Goal: Obtain resource: Download file/media

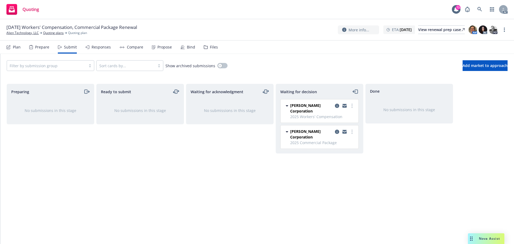
click at [150, 177] on div "Ready to submit No submissions in this stage" at bounding box center [140, 158] width 88 height 149
drag, startPoint x: 188, startPoint y: 145, endPoint x: 195, endPoint y: 144, distance: 7.5
click at [189, 145] on div "Waiting for acknowledgment No submissions in this stage" at bounding box center [230, 158] width 88 height 149
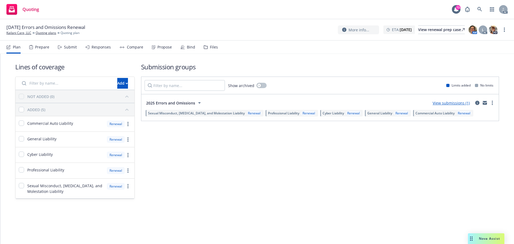
click at [71, 48] on div "Submit" at bounding box center [70, 47] width 13 height 4
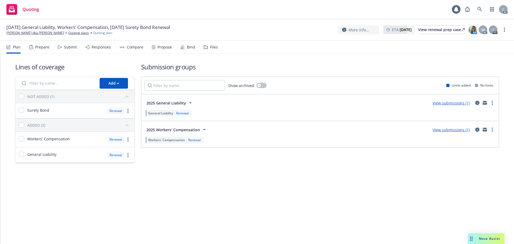
click at [63, 46] on div "Submit" at bounding box center [67, 47] width 19 height 13
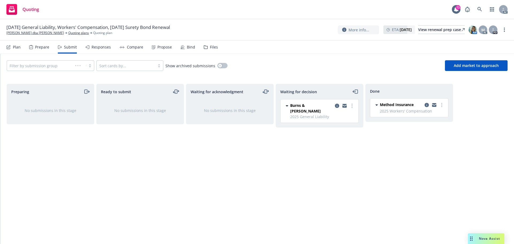
click at [97, 46] on div "Responses" at bounding box center [101, 47] width 19 height 4
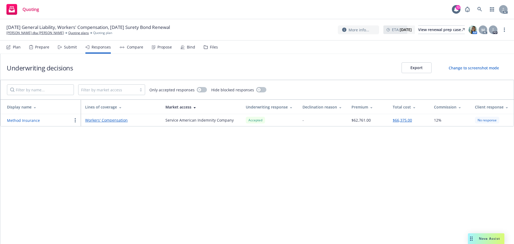
click at [158, 50] on div "Propose" at bounding box center [162, 47] width 20 height 13
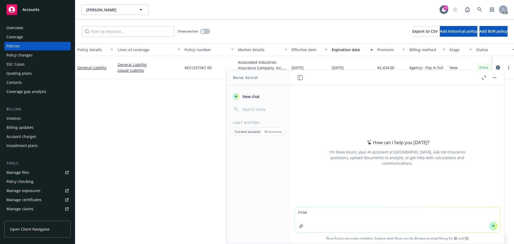
click at [316, 213] on textarea "r" at bounding box center [397, 219] width 205 height 25
type textarea "r"
type textarea "润色语气更friendly一点：Hi Diane, I hope you're doing well. Frontier does not service t…"
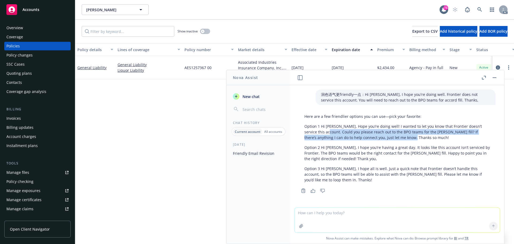
drag, startPoint x: 322, startPoint y: 132, endPoint x: 433, endPoint y: 135, distance: 111.1
click at [433, 135] on p "Option 1 Hi Diane, Hope you’re doing well! I wanted to let you know that Fronti…" at bounding box center [397, 131] width 186 height 17
click at [419, 135] on p "Option 1 Hi Diane, Hope you’re doing well! I wanted to let you know that Fronti…" at bounding box center [397, 131] width 186 height 17
drag, startPoint x: 433, startPoint y: 132, endPoint x: 368, endPoint y: 137, distance: 65.5
click at [368, 137] on p "Option 1 Hi Diane, Hope you’re doing well! I wanted to let you know that Fronti…" at bounding box center [397, 131] width 186 height 17
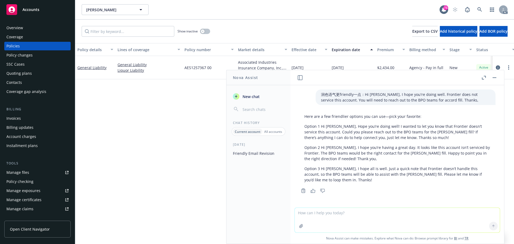
click at [360, 130] on p "Option 1 Hi Diane, Hope you’re doing well! I wanted to let you know that Fronti…" at bounding box center [397, 131] width 186 height 17
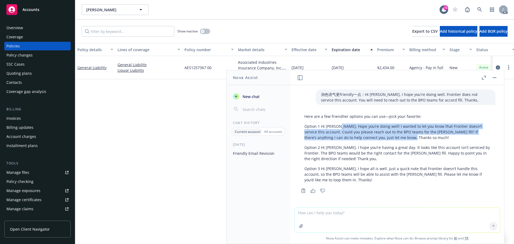
drag, startPoint x: 337, startPoint y: 125, endPoint x: 405, endPoint y: 138, distance: 69.1
click at [405, 138] on p "Option 1 Hi Diane, Hope you’re doing well! I wanted to let you know that Fronti…" at bounding box center [397, 131] width 186 height 17
copy p "Hope you’re doing well! I wanted to let you know that Frontier doesn’t service …"
click at [494, 79] on button "button" at bounding box center [494, 77] width 6 height 6
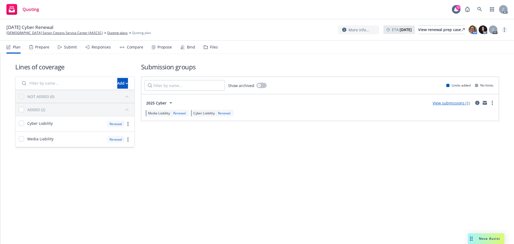
click at [504, 28] on circle "more" at bounding box center [504, 28] width 1 height 1
drag, startPoint x: 468, startPoint y: 43, endPoint x: 463, endPoint y: 40, distance: 5.3
click at [468, 43] on link "Copy logging email" at bounding box center [477, 40] width 60 height 11
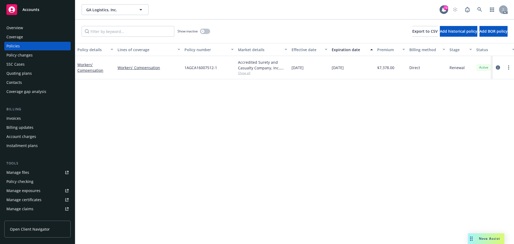
click at [481, 237] on span "Nova Assist" at bounding box center [489, 238] width 21 height 5
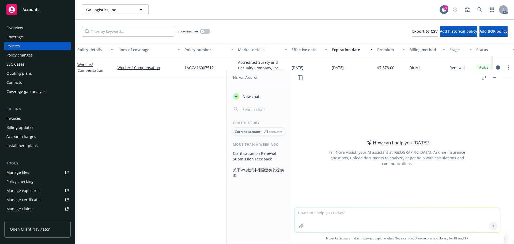
click at [358, 212] on textarea at bounding box center [397, 220] width 205 height 25
click at [359, 213] on textarea at bounding box center [397, 220] width 205 height 25
paste textarea "reassigned case to you since this WC renewal looks like to remarket."
type textarea "refine wording 'reassigned case to you since this WC renewal looks like to rema…"
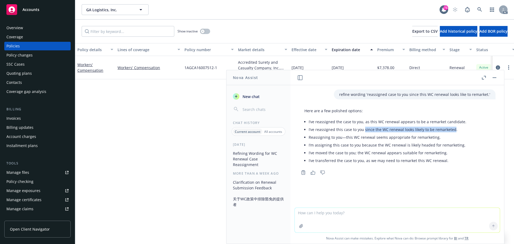
drag, startPoint x: 364, startPoint y: 130, endPoint x: 451, endPoint y: 131, distance: 87.8
click at [451, 131] on li "I’ve reassigned this case to you since the WC renewal looks likely to be remark…" at bounding box center [388, 129] width 158 height 8
copy li "since the WC renewal looks likely to be remarketed"
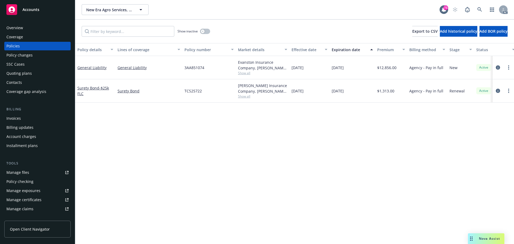
click at [277, 151] on div "Policy details Lines of coverage Policy number Market details Effective date Ex…" at bounding box center [294, 143] width 439 height 201
click at [22, 170] on div "Manage files" at bounding box center [17, 172] width 23 height 9
click at [207, 32] on button "button" at bounding box center [205, 31] width 10 height 5
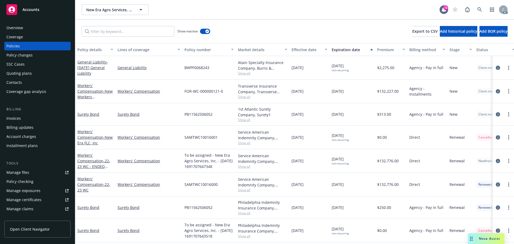
drag, startPoint x: 211, startPoint y: 30, endPoint x: 208, endPoint y: 30, distance: 2.9
click at [210, 30] on div "Show inactive Export to CSV Add historical policy Add BOR policy" at bounding box center [294, 32] width 439 height 24
drag, startPoint x: 208, startPoint y: 30, endPoint x: 220, endPoint y: 16, distance: 18.4
click at [207, 30] on div "button" at bounding box center [207, 31] width 4 height 4
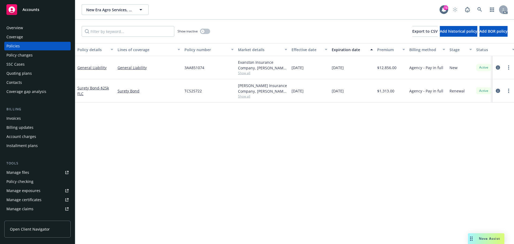
click at [254, 166] on div "Policy details Lines of coverage Policy number Market details Effective date Ex…" at bounding box center [294, 143] width 439 height 201
click at [245, 74] on span "Show all" at bounding box center [262, 73] width 49 height 5
click at [334, 154] on div "Policy details Lines of coverage Policy number Market details Effective date Ex…" at bounding box center [294, 143] width 439 height 201
click at [498, 67] on icon "circleInformation" at bounding box center [498, 67] width 4 height 4
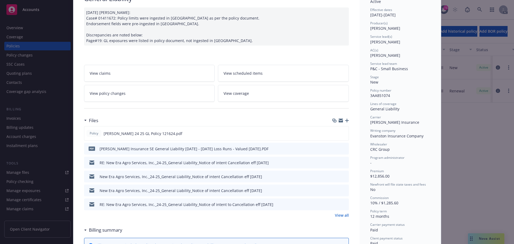
scroll to position [54, 0]
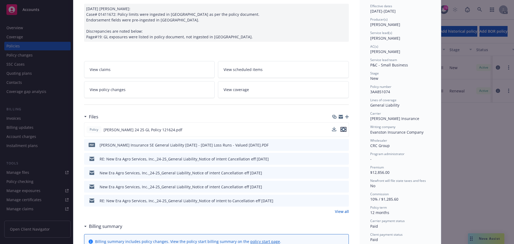
click at [343, 131] on icon "preview file" at bounding box center [343, 129] width 5 height 4
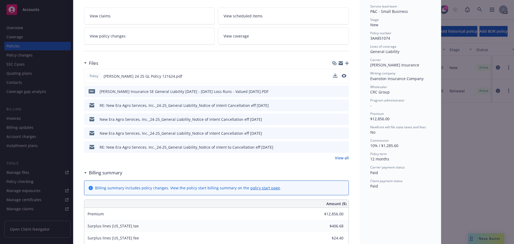
scroll to position [27, 0]
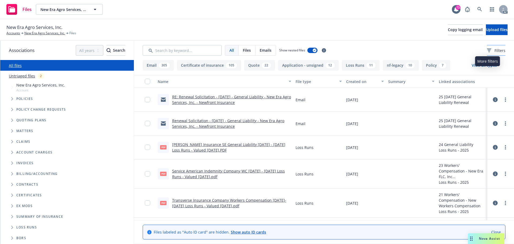
click at [487, 50] on div "Filters" at bounding box center [496, 51] width 18 height 6
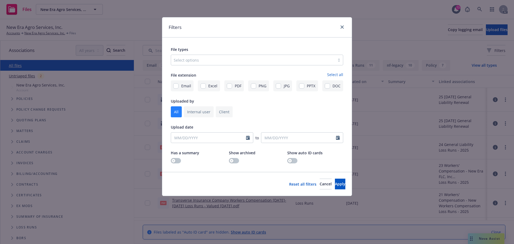
click at [280, 61] on div at bounding box center [253, 60] width 158 height 6
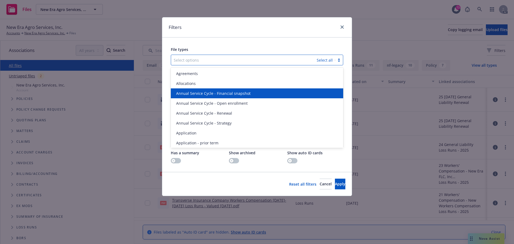
click at [11, 109] on div "Filters File types option Annual Service Cycle - Financial snapshot focused, 3 …" at bounding box center [257, 122] width 514 height 244
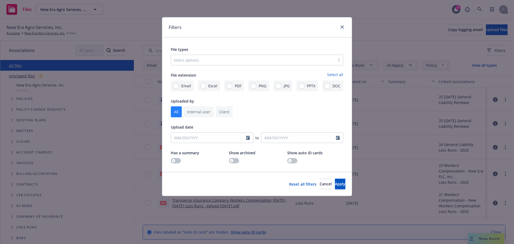
click at [13, 100] on div "Filters File types Select options File extension Select all Email Excel PDF PNG…" at bounding box center [257, 122] width 514 height 244
click at [341, 25] on link "close" at bounding box center [342, 27] width 6 height 6
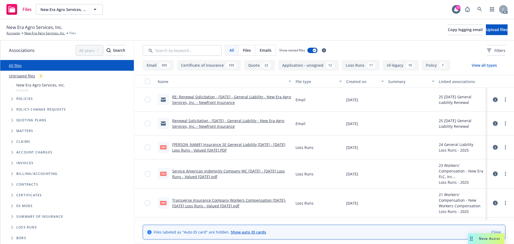
click at [11, 99] on span "Tree Example" at bounding box center [12, 98] width 9 height 9
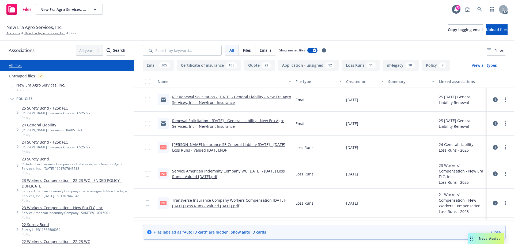
click at [41, 127] on link "24 General Liability" at bounding box center [52, 125] width 61 height 6
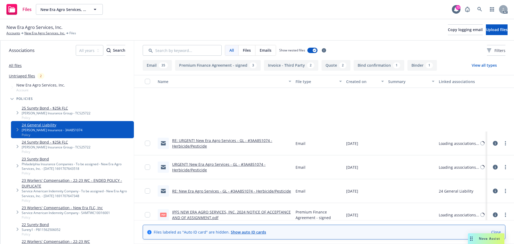
scroll to position [642, 0]
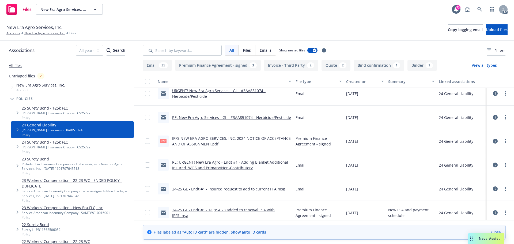
click at [229, 139] on link "IPFS NEW ERA AGRO SERVICES, INC. 2024 NOTICE OF ACCEPTANCE AND OF ASSIGNMENT.pdf" at bounding box center [231, 141] width 119 height 11
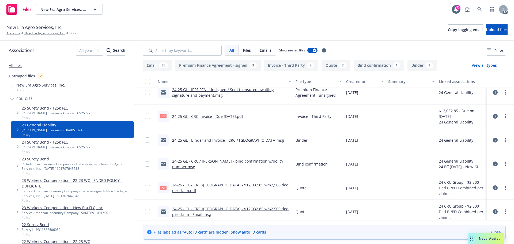
scroll to position [1047, 0]
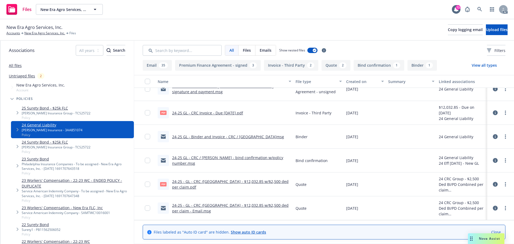
click at [27, 98] on span "Policies" at bounding box center [24, 98] width 17 height 3
click at [201, 49] on input "Search by keyword..." at bounding box center [182, 50] width 79 height 11
click at [487, 51] on div "Filters" at bounding box center [496, 51] width 18 height 6
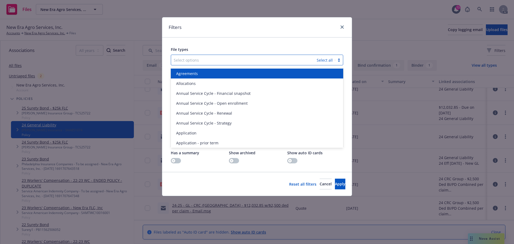
click at [230, 58] on div at bounding box center [244, 60] width 140 height 6
type input "app"
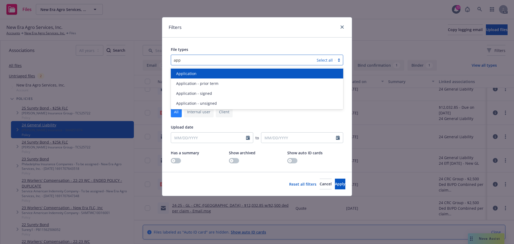
click at [212, 69] on div "Application" at bounding box center [257, 74] width 172 height 10
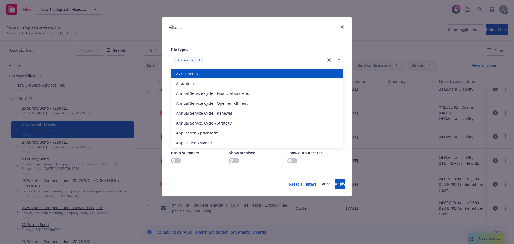
click at [249, 61] on div at bounding box center [263, 60] width 119 height 6
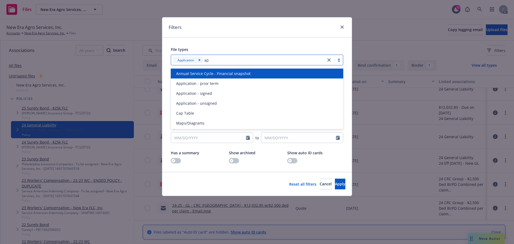
type input "app"
drag, startPoint x: 227, startPoint y: 73, endPoint x: 237, endPoint y: 67, distance: 11.9
click at [227, 73] on div "Application - prior term" at bounding box center [257, 74] width 166 height 6
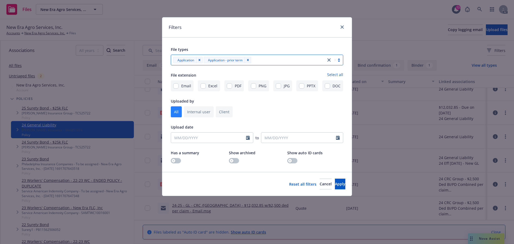
click at [255, 60] on div at bounding box center [288, 60] width 70 height 6
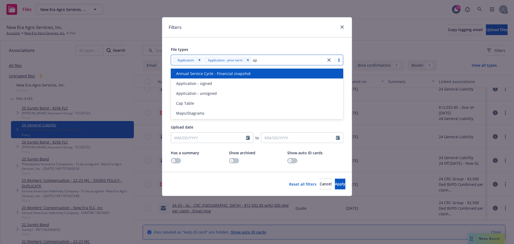
type input "app"
click at [250, 73] on div "Application - signed" at bounding box center [257, 74] width 166 height 6
type input "app"
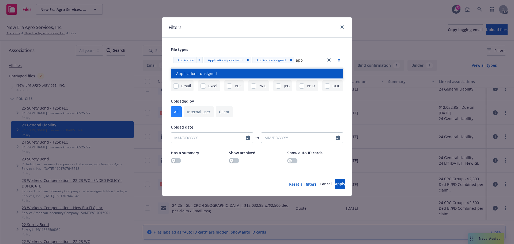
click at [250, 73] on div "Application - unsigned" at bounding box center [257, 74] width 166 height 6
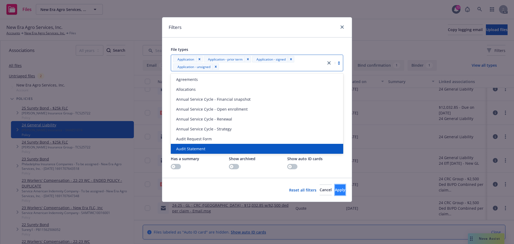
click at [338, 191] on button "Apply" at bounding box center [340, 189] width 10 height 11
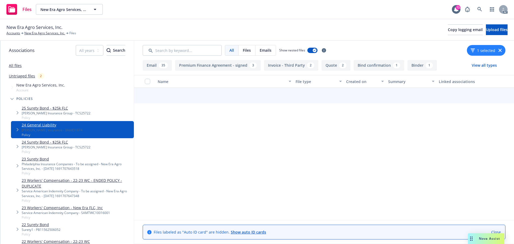
scroll to position [1045, 0]
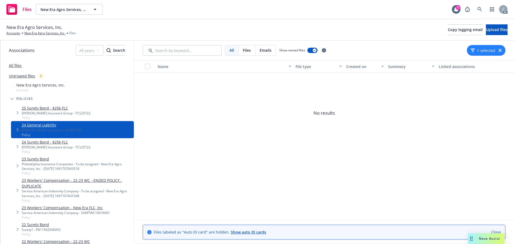
click at [493, 49] on button "1 selected" at bounding box center [482, 51] width 25 height 6
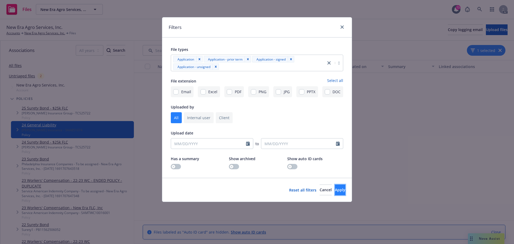
click at [335, 189] on span "Apply" at bounding box center [340, 189] width 10 height 5
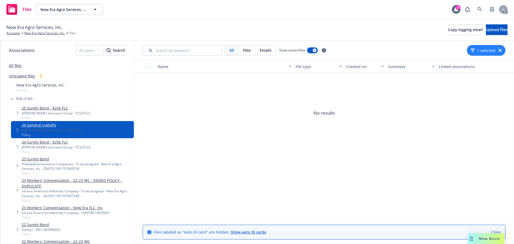
click at [315, 49] on div "button" at bounding box center [315, 50] width 4 height 4
click at [501, 50] on div "1 selected" at bounding box center [486, 50] width 39 height 11
click at [313, 51] on button "button" at bounding box center [312, 50] width 10 height 5
click at [499, 49] on icon "button" at bounding box center [499, 50] width 3 height 3
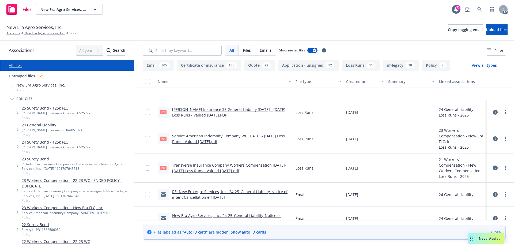
scroll to position [82, 0]
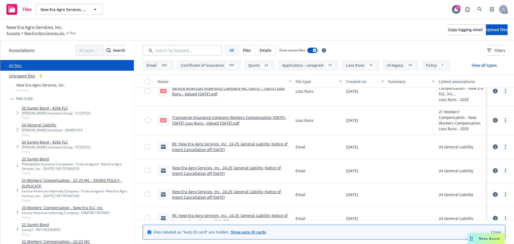
click at [25, 66] on div "All files" at bounding box center [67, 65] width 134 height 11
click at [494, 50] on span "Filters" at bounding box center [499, 51] width 11 height 6
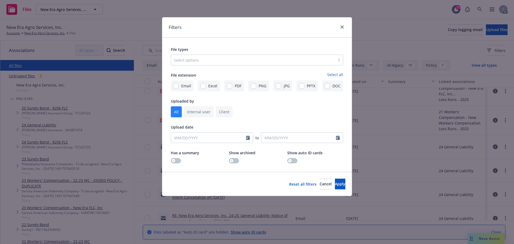
click at [280, 60] on div at bounding box center [253, 60] width 158 height 6
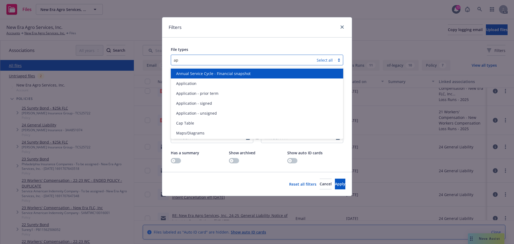
type input "app"
click at [267, 74] on div "Application" at bounding box center [257, 74] width 166 height 6
type input "app"
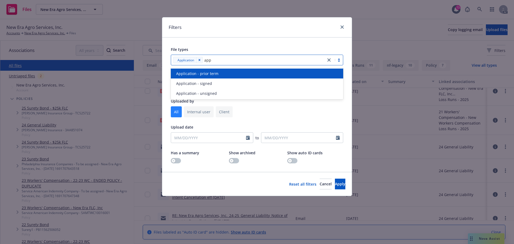
click at [267, 74] on div "Application - prior term" at bounding box center [257, 74] width 166 height 6
type input "app"
click at [267, 74] on div "Application - signed" at bounding box center [257, 74] width 166 height 6
type input "app"
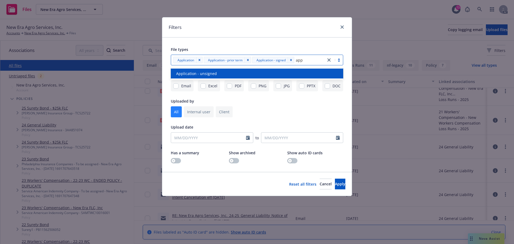
click at [267, 74] on div "Application - unsigned" at bounding box center [257, 74] width 166 height 6
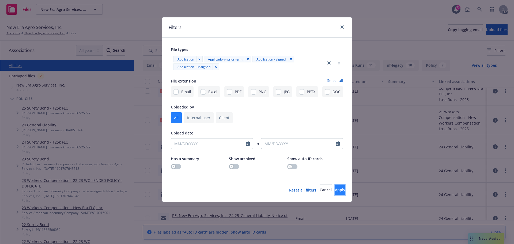
click at [335, 191] on span "Apply" at bounding box center [340, 189] width 10 height 5
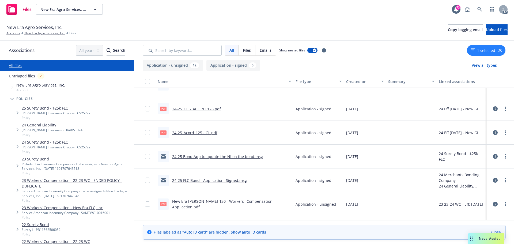
scroll to position [0, 0]
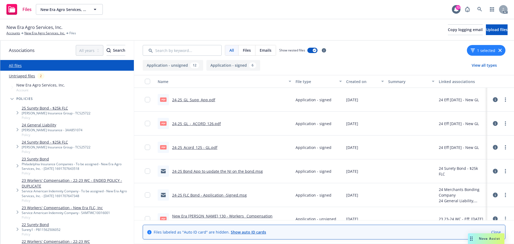
click at [206, 101] on link "24-25_GL_Supp_App.pdf" at bounding box center [193, 99] width 43 height 5
click at [491, 50] on button "1 selected" at bounding box center [482, 51] width 25 height 6
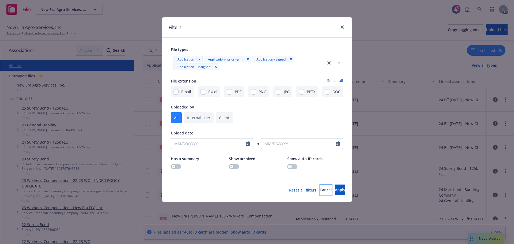
click at [319, 191] on span "Cancel" at bounding box center [325, 189] width 12 height 5
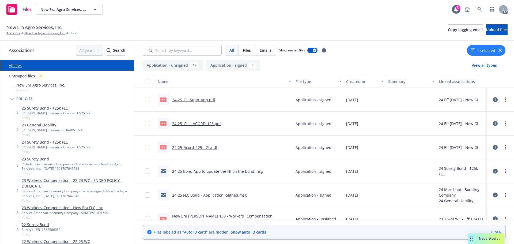
drag, startPoint x: 370, startPoint y: 51, endPoint x: 367, endPoint y: 54, distance: 4.2
click at [370, 52] on div "All Files Emails Show nested files 1 selected" at bounding box center [324, 50] width 363 height 11
click at [146, 100] on input "checkbox" at bounding box center [147, 99] width 5 height 5
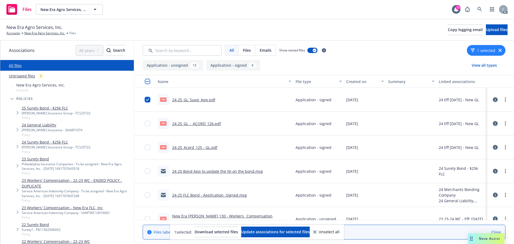
click at [146, 100] on input "checkbox" at bounding box center [147, 99] width 5 height 5
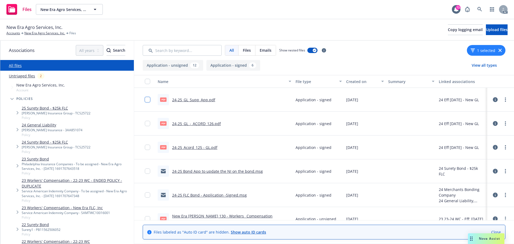
click at [146, 99] on input "checkbox" at bounding box center [147, 99] width 5 height 5
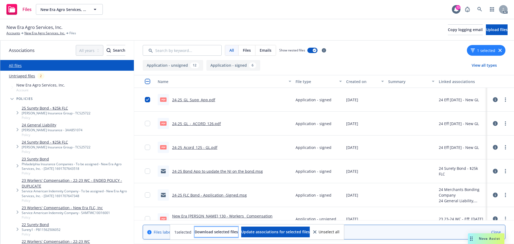
click at [208, 230] on span "Download selected files" at bounding box center [216, 231] width 43 height 5
